Goal: Task Accomplishment & Management: Manage account settings

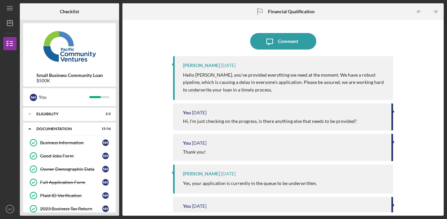
scroll to position [202, 0]
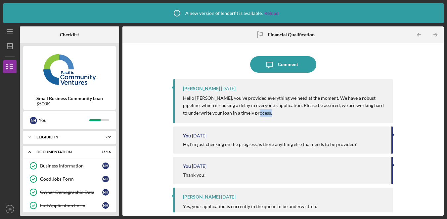
scroll to position [194, 0]
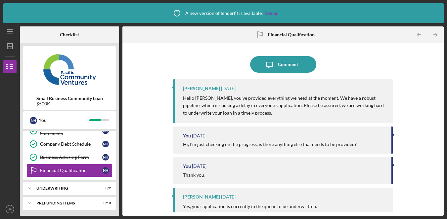
click at [406, 62] on div "Icon/Message Comment [PERSON_NAME] [DATE] Hello [PERSON_NAME], you've provided …" at bounding box center [283, 129] width 314 height 166
click at [407, 61] on div "Icon/Message Comment [PERSON_NAME] [DATE] Hello [PERSON_NAME], you've provided …" at bounding box center [283, 129] width 314 height 166
click at [411, 66] on div "Icon/Message Comment [PERSON_NAME] [DATE] Hello [PERSON_NAME], you've provided …" at bounding box center [283, 129] width 314 height 166
click at [443, 47] on div "Icon/Message Comment [PERSON_NAME] [DATE] Hello [PERSON_NAME], you've provided …" at bounding box center [282, 129] width 321 height 173
click at [436, 66] on div "Icon/Message Comment [PERSON_NAME] [DATE] Hello [PERSON_NAME], you've provided …" at bounding box center [283, 129] width 314 height 166
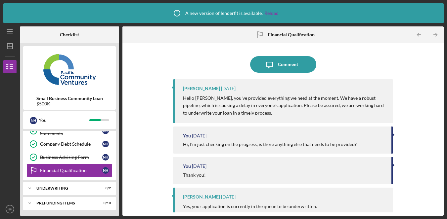
click at [436, 67] on div "Icon/Message Comment [PERSON_NAME] [DATE] Hello [PERSON_NAME], you've provided …" at bounding box center [283, 129] width 314 height 166
click at [435, 67] on div "Icon/Message Comment [PERSON_NAME] [DATE] Hello [PERSON_NAME], you've provided …" at bounding box center [283, 129] width 314 height 166
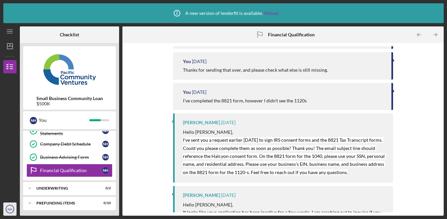
click at [10, 215] on icon "NH" at bounding box center [9, 209] width 13 height 17
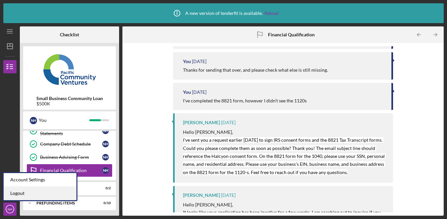
click at [47, 195] on link "Logout" at bounding box center [40, 194] width 73 height 14
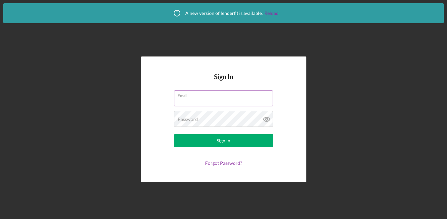
type input "[EMAIL_ADDRESS][DOMAIN_NAME]"
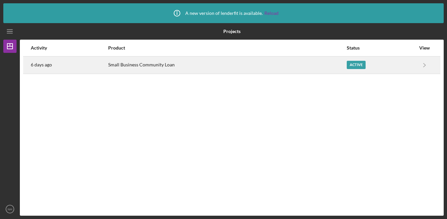
click at [76, 67] on div "6 days ago" at bounding box center [69, 65] width 77 height 17
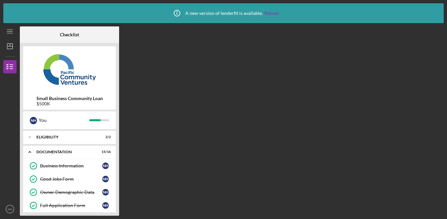
click at [302, 108] on div "Checklist Small Business Community Loan $500K N H You Icon/Expander Eligibility…" at bounding box center [231, 120] width 423 height 189
